Goal: Transaction & Acquisition: Purchase product/service

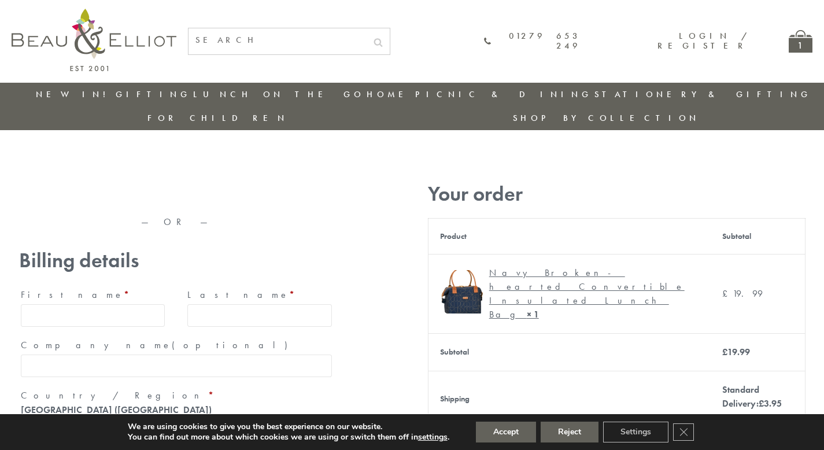
type input "maria33@yahoo.com"
type input "Maria"
type input "Williams"
type input "23, Scottsdale, Happytown"
type input "London"
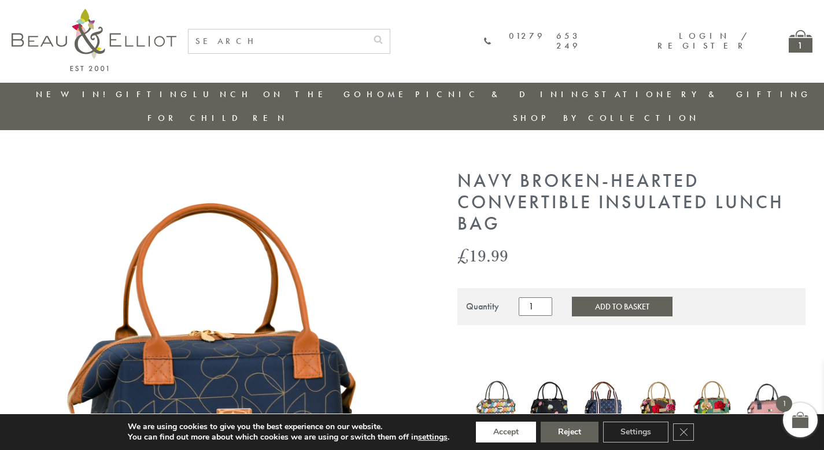
click at [507, 432] on button "Accept" at bounding box center [506, 432] width 60 height 21
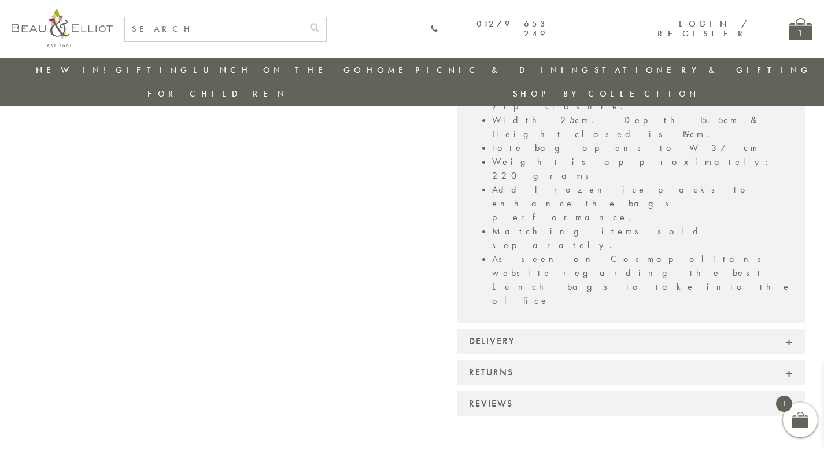
scroll to position [981, 0]
